Goal: Task Accomplishment & Management: Manage account settings

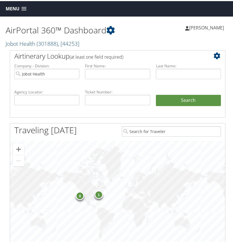
click at [26, 9] on span at bounding box center [23, 8] width 5 height 4
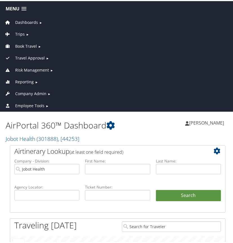
click at [64, 32] on link "Trips ►" at bounding box center [117, 32] width 232 height 12
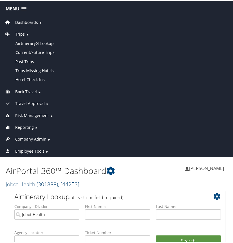
click at [54, 183] on span "( 301888 )" at bounding box center [47, 184] width 21 height 8
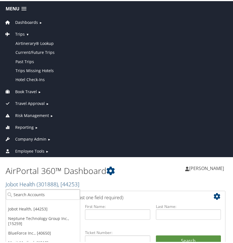
scroll to position [66, 0]
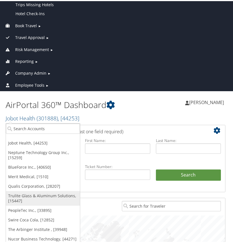
click at [31, 196] on link "Trulite Glass & Aluminum Solutions, [15447]" at bounding box center [43, 197] width 74 height 15
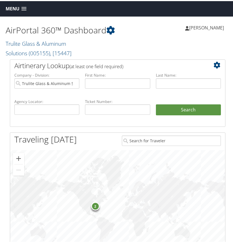
click at [24, 7] on span at bounding box center [23, 8] width 5 height 4
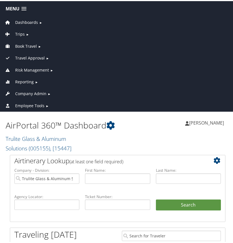
click at [31, 92] on span "Company Admin" at bounding box center [30, 93] width 31 height 6
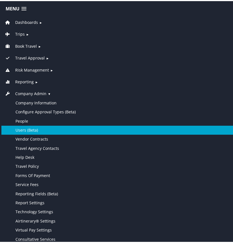
click at [30, 129] on link "Users (Beta)" at bounding box center [117, 129] width 232 height 9
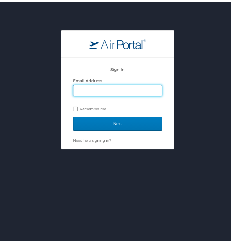
type input "linda.pearson@cbtravel.com"
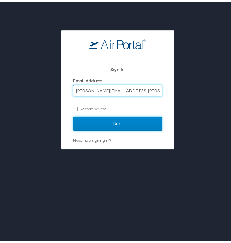
click at [119, 123] on input "Next" at bounding box center [117, 122] width 89 height 14
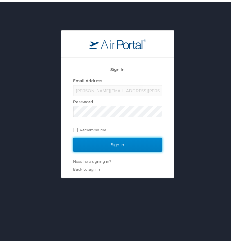
click at [116, 140] on input "Sign In" at bounding box center [117, 143] width 89 height 14
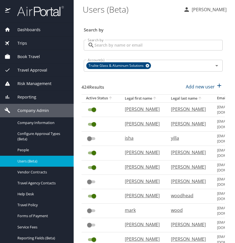
click at [101, 46] on input "Search by" at bounding box center [158, 45] width 128 height 11
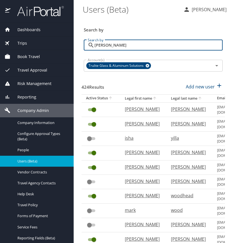
type input "hernandez"
checkbox input "false"
checkbox input "true"
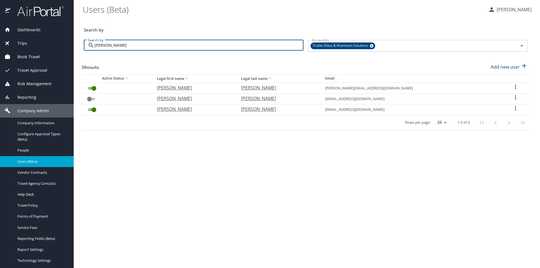
type input "hernandez"
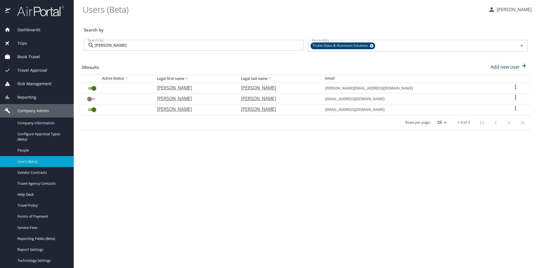
click at [235, 88] on icon "User Search Table" at bounding box center [515, 86] width 7 height 7
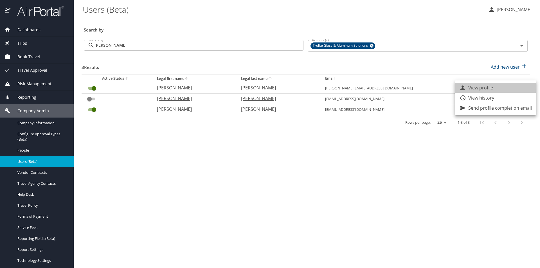
click at [235, 87] on p "View profile" at bounding box center [480, 87] width 25 height 7
select select "US"
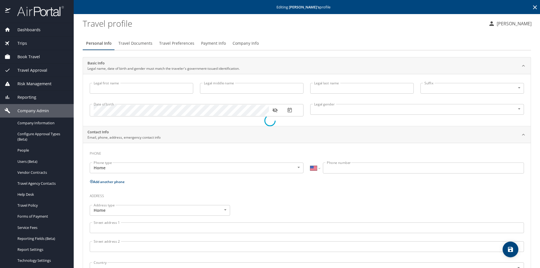
type input "Jonathan"
type input "Hernandez-Tiznado"
type input "Male"
select select "US"
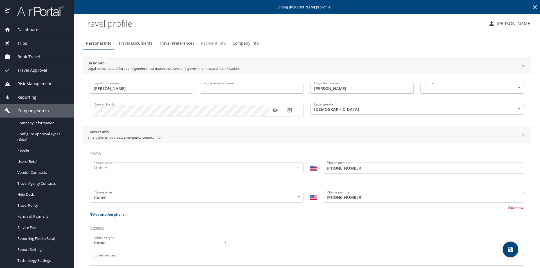
click at [208, 41] on span "Payment Info" at bounding box center [213, 43] width 25 height 7
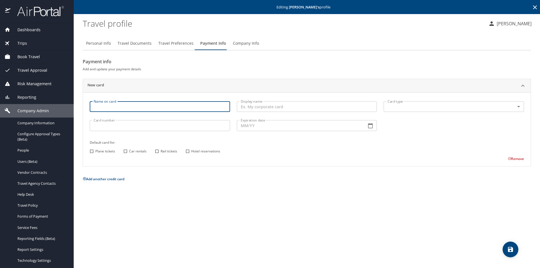
click at [105, 106] on input "Name on card" at bounding box center [160, 106] width 140 height 11
type input "j"
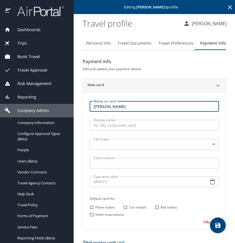
click at [105, 107] on input "Jon" at bounding box center [154, 106] width 129 height 11
type input "Jonathan Hernandez"
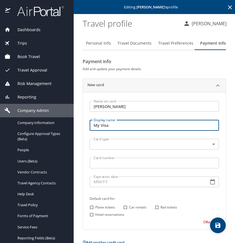
type input "My Visa"
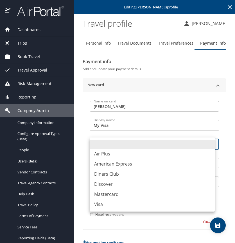
click at [109, 145] on body "Dashboards AirPortal 360™ Manager AirPortal 360™ Agent My Travel Dashboard Trip…" at bounding box center [117, 121] width 235 height 243
click at [104, 204] on li "Visa" at bounding box center [152, 205] width 125 height 10
type input "VI"
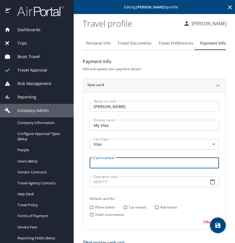
click at [110, 163] on input "Card number" at bounding box center [154, 163] width 129 height 11
type input "4808012966475536"
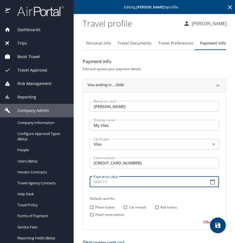
click at [100, 182] on input "Expiration date" at bounding box center [147, 182] width 114 height 11
type input "07/27"
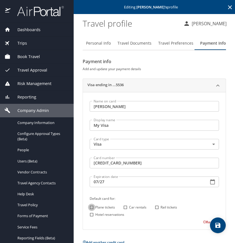
click at [93, 206] on input "Plane tickets" at bounding box center [91, 207] width 7 height 7
checkbox input "true"
click at [94, 214] on input "Hotel reservations" at bounding box center [91, 214] width 7 height 7
checkbox input "true"
click at [125, 207] on input "Car rentals" at bounding box center [125, 207] width 7 height 7
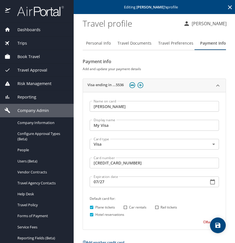
checkbox input "true"
click at [218, 225] on icon "save" at bounding box center [217, 225] width 5 height 5
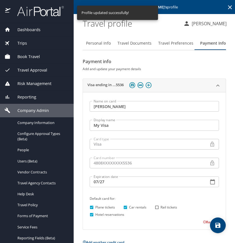
click at [39, 30] on span "Dashboards" at bounding box center [25, 30] width 30 height 6
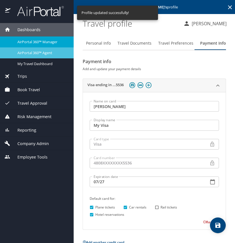
click at [41, 54] on span "AirPortal 360™ Agent" at bounding box center [41, 52] width 49 height 5
